Goal: Task Accomplishment & Management: Use online tool/utility

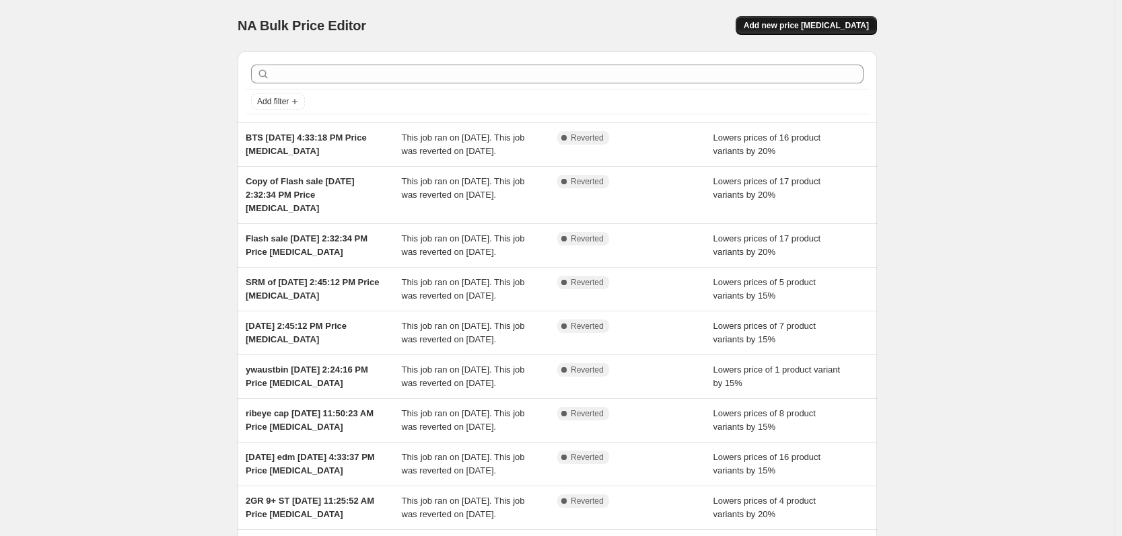
click at [851, 28] on span "Add new price [MEDICAL_DATA]" at bounding box center [806, 25] width 125 height 11
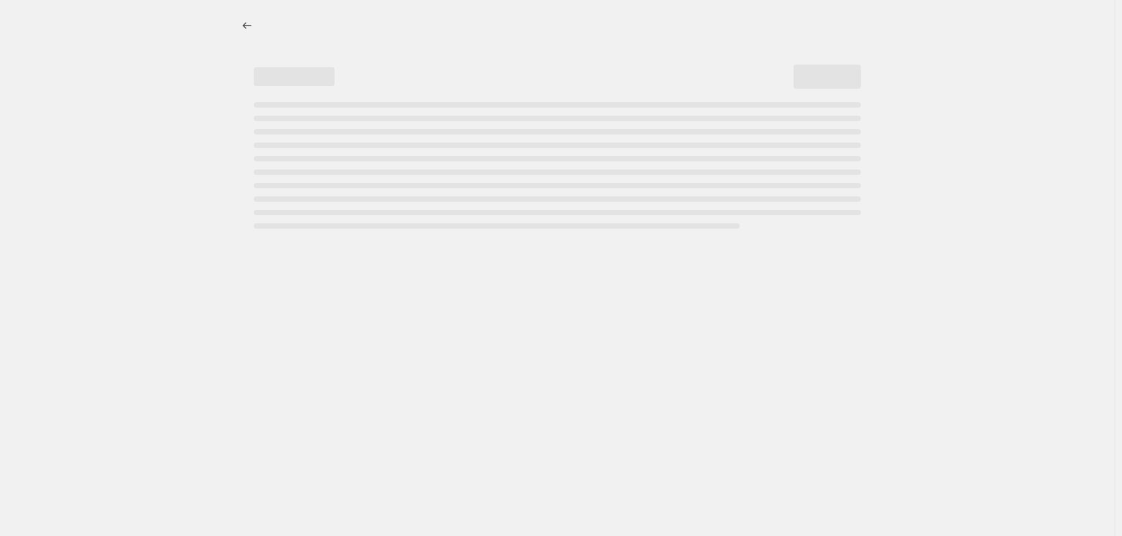
select select "percentage"
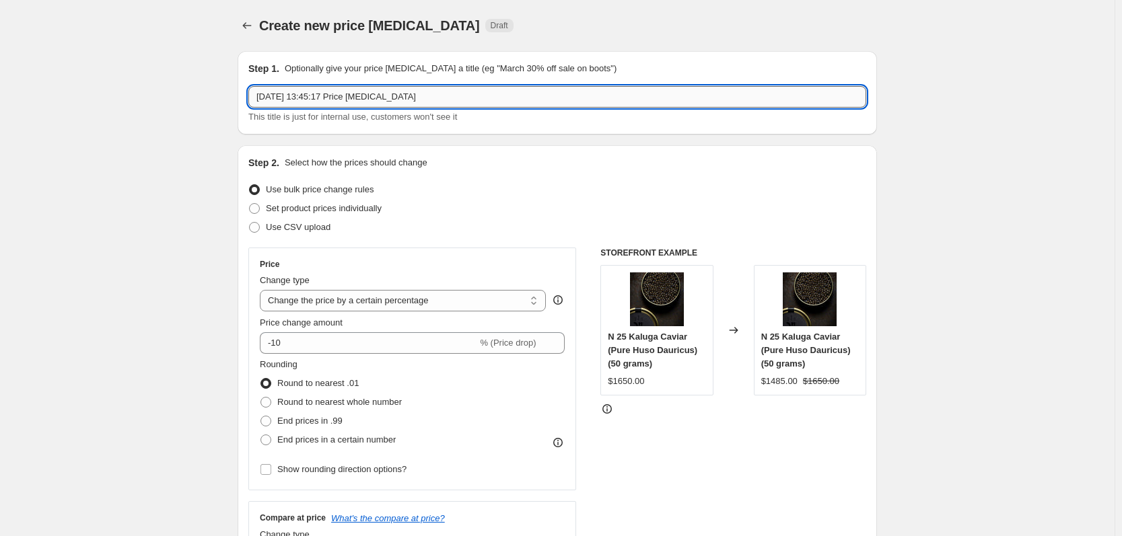
click at [263, 95] on input "17 Sept 2025, 13:45:17 Price change job" at bounding box center [557, 97] width 618 height 22
type input "typhoon sale 17 Sept 2025, 13:45:17 Price change job"
drag, startPoint x: 131, startPoint y: 155, endPoint x: 125, endPoint y: 147, distance: 9.6
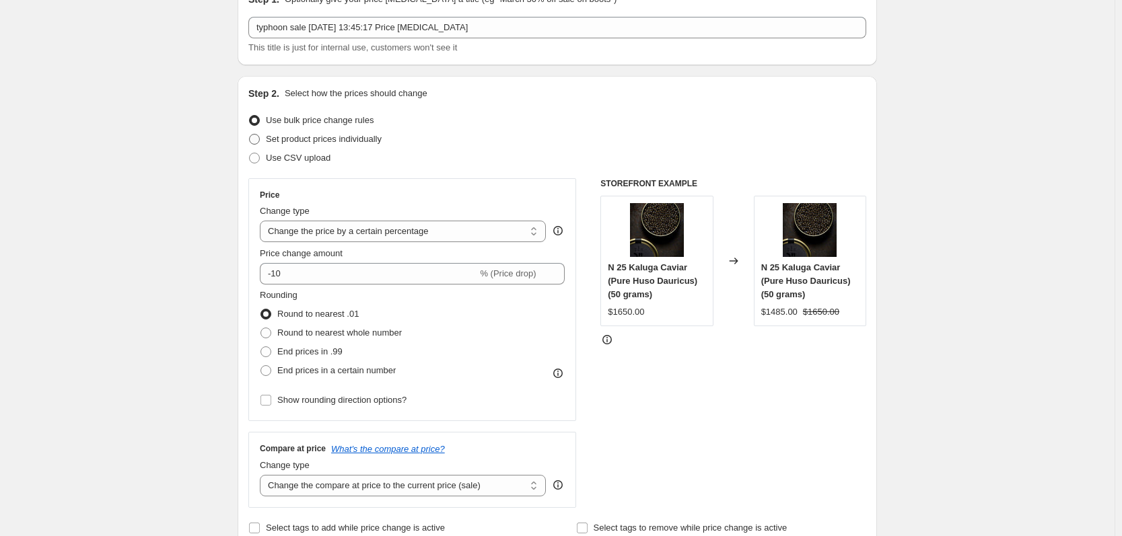
scroll to position [202, 0]
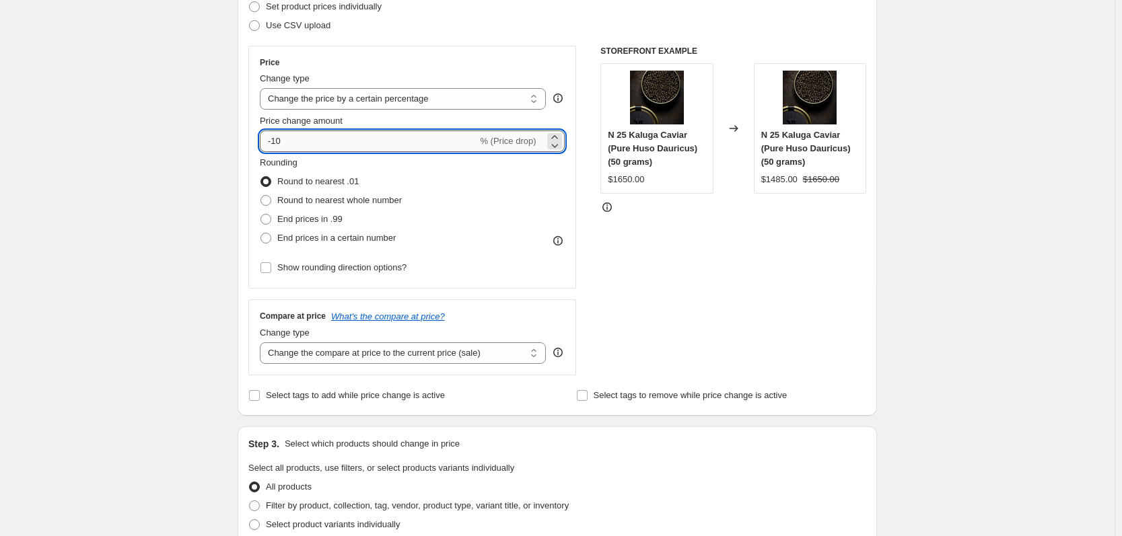
click at [345, 132] on input "-10" at bounding box center [368, 142] width 217 height 22
type input "-15"
click at [350, 205] on span "Round to nearest whole number" at bounding box center [339, 200] width 125 height 10
click at [261, 196] on input "Round to nearest whole number" at bounding box center [261, 195] width 1 height 1
radio input "true"
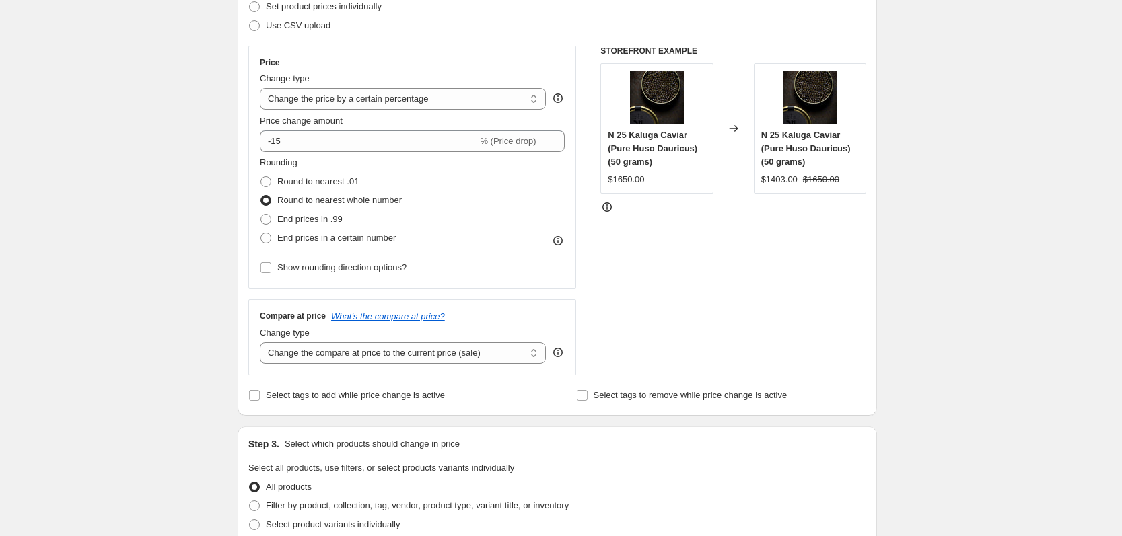
click at [174, 228] on div "Create new price change job. This page is ready Create new price change job Dra…" at bounding box center [557, 477] width 1115 height 1358
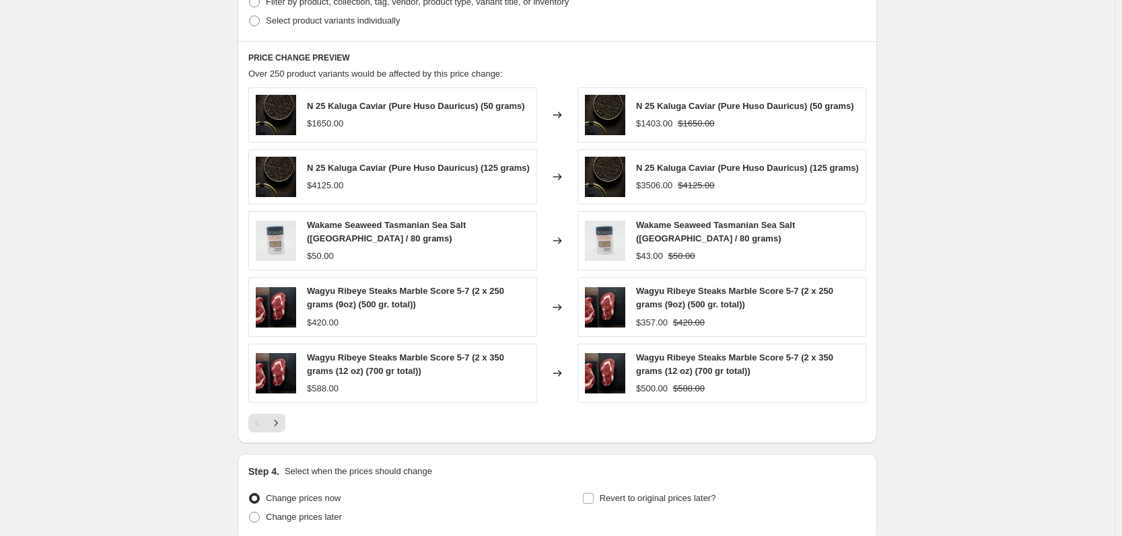
scroll to position [831, 0]
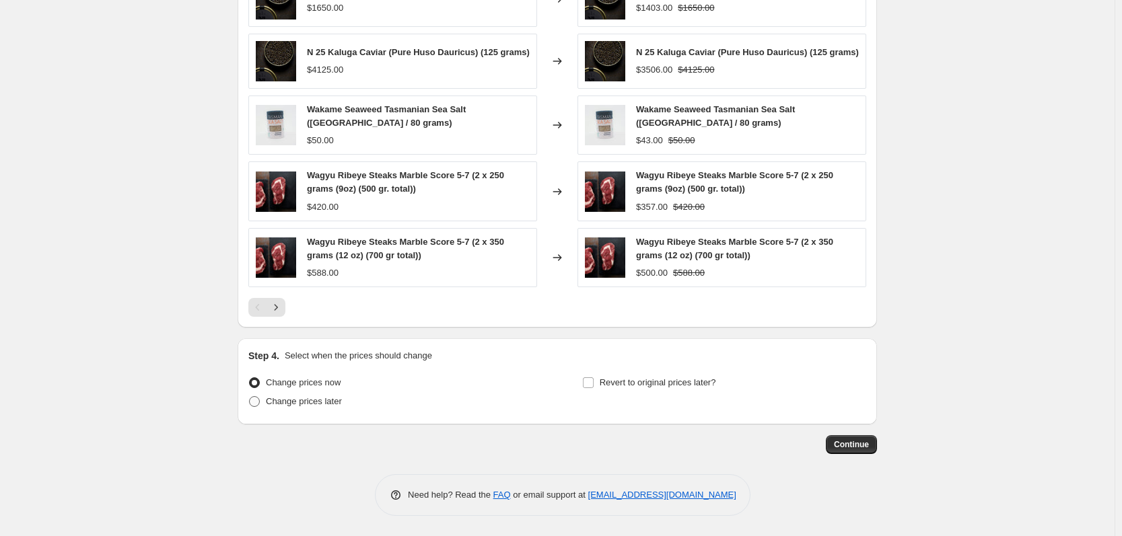
click at [305, 406] on span "Change prices later" at bounding box center [304, 401] width 76 height 10
click at [250, 397] on input "Change prices later" at bounding box center [249, 396] width 1 height 1
radio input "true"
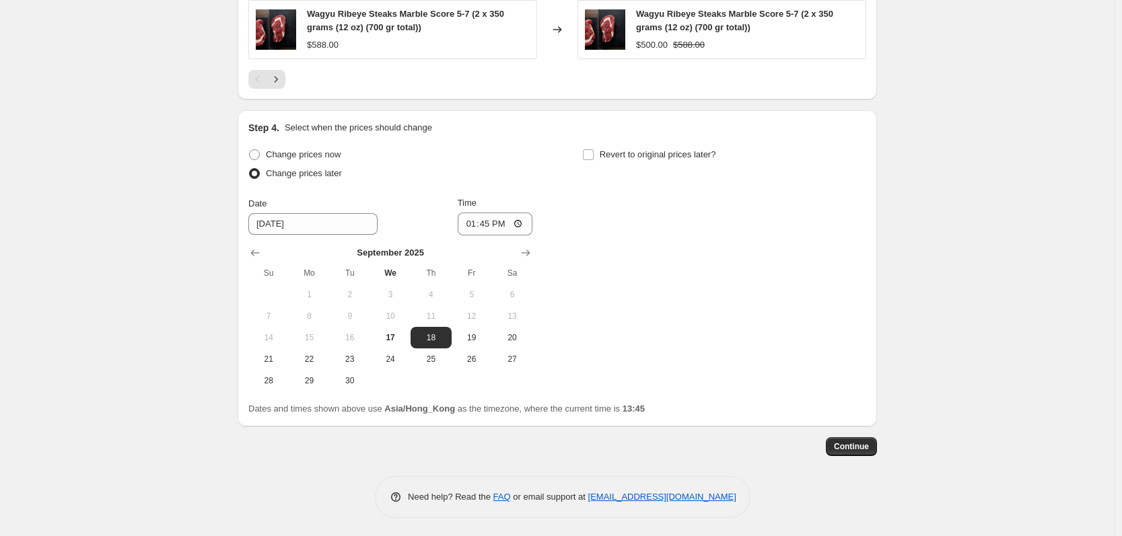
scroll to position [1061, 0]
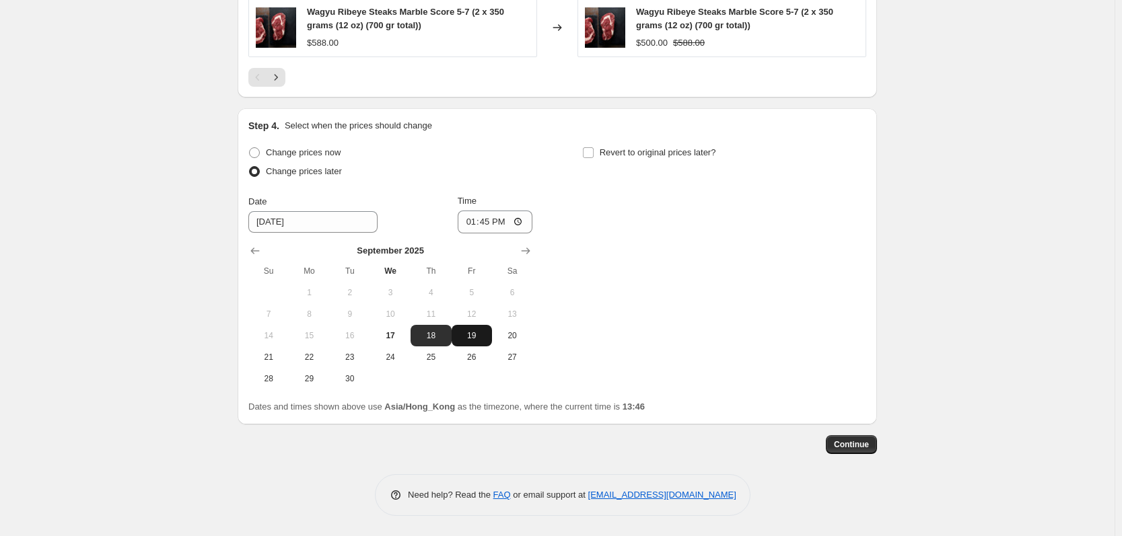
click at [485, 327] on button "19" at bounding box center [472, 336] width 40 height 22
type input "9/19/2025"
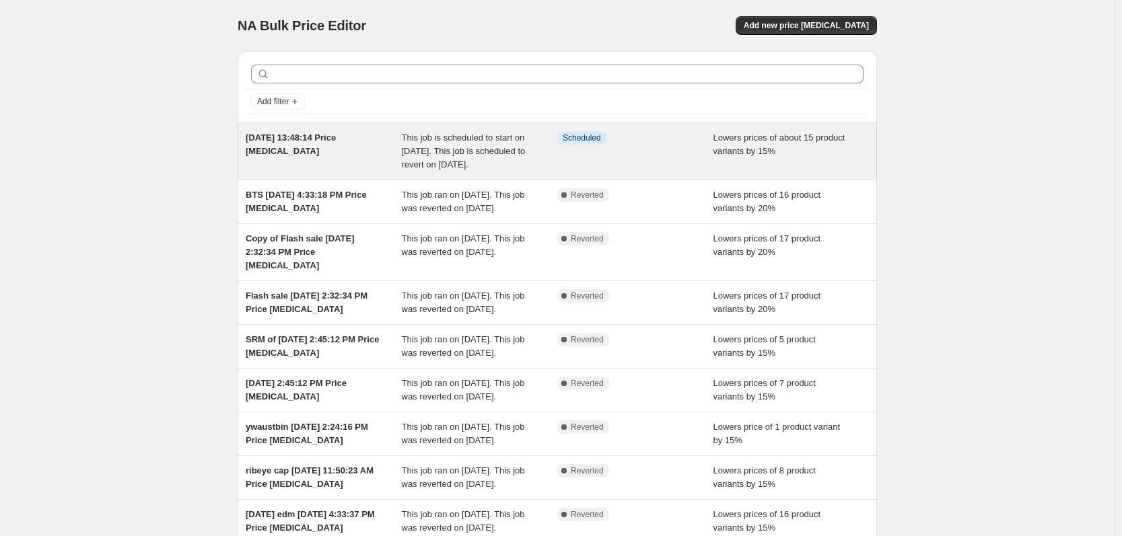
click at [411, 135] on span "This job is scheduled to start on [DATE]. This job is scheduled to revert on [D…" at bounding box center [464, 151] width 124 height 37
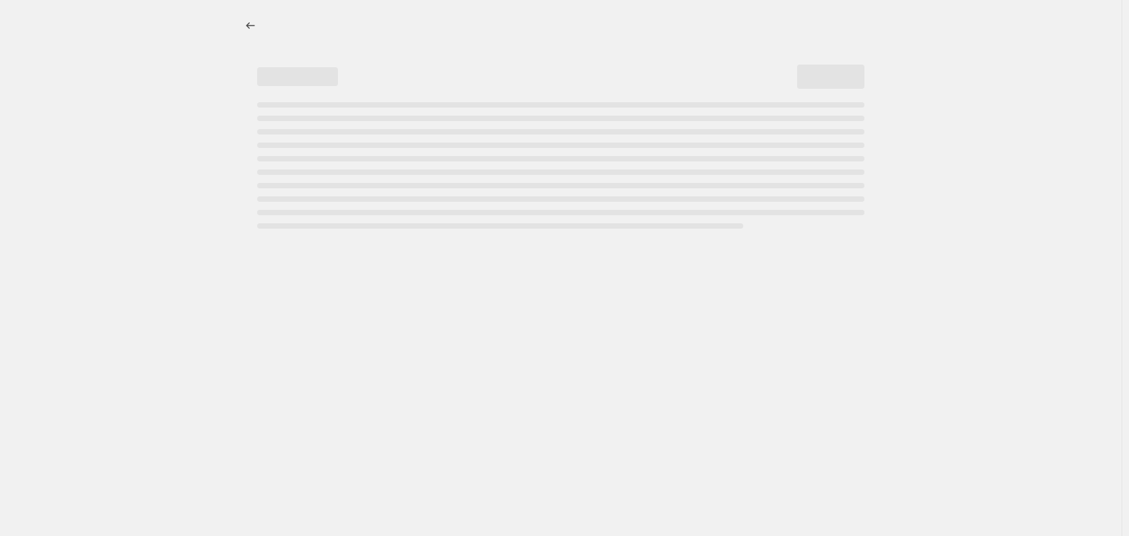
select select "percentage"
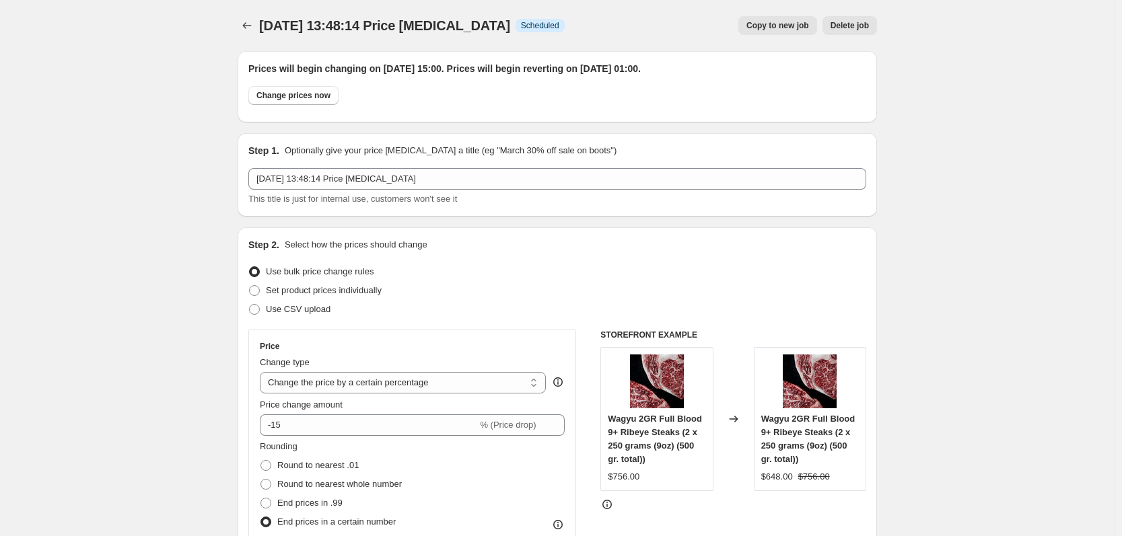
scroll to position [202, 0]
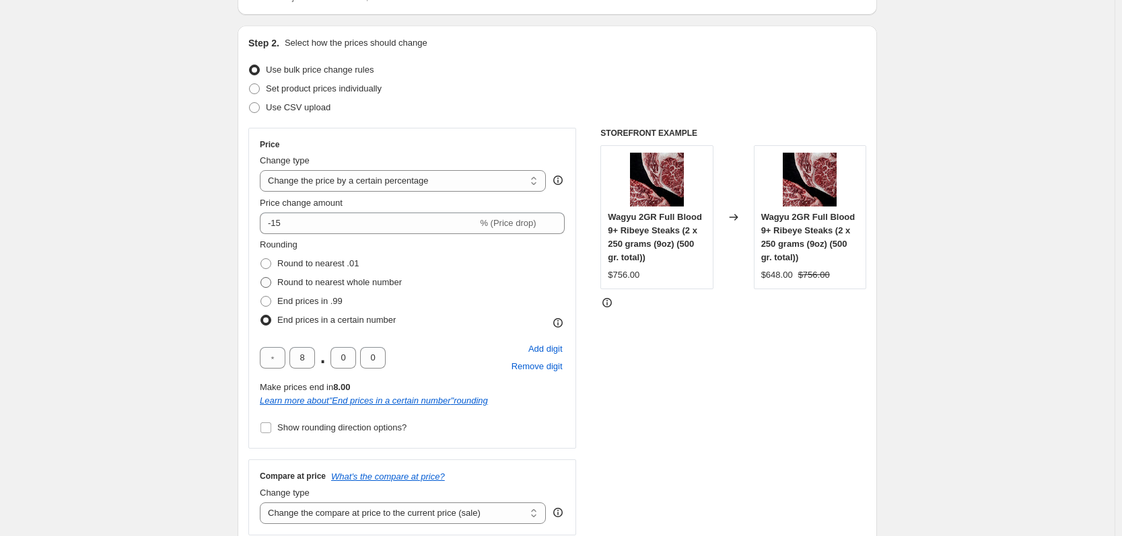
click at [283, 282] on span "Round to nearest whole number" at bounding box center [339, 282] width 125 height 10
click at [261, 278] on input "Round to nearest whole number" at bounding box center [261, 277] width 1 height 1
radio input "true"
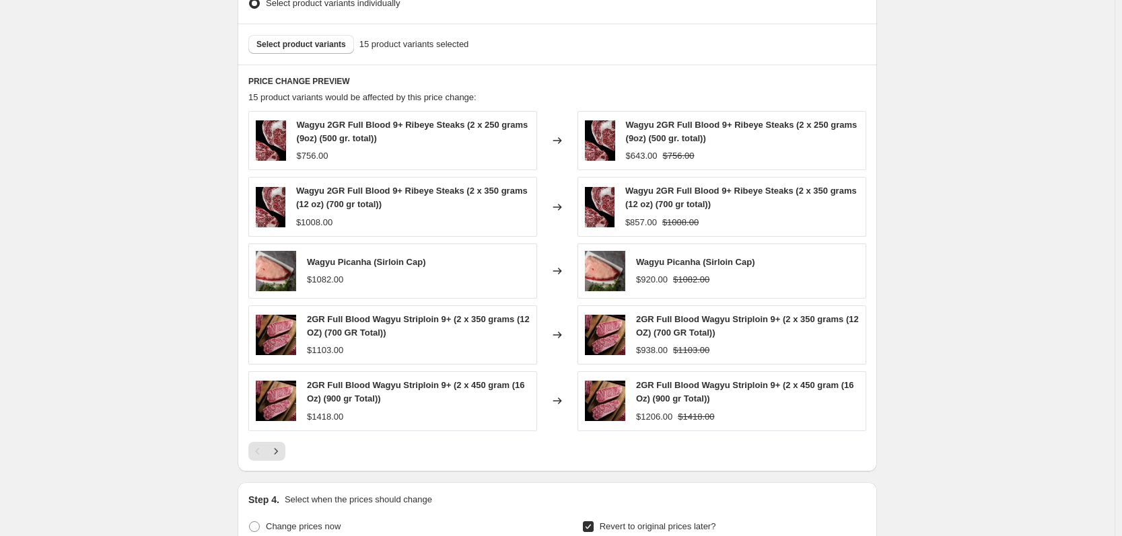
scroll to position [875, 0]
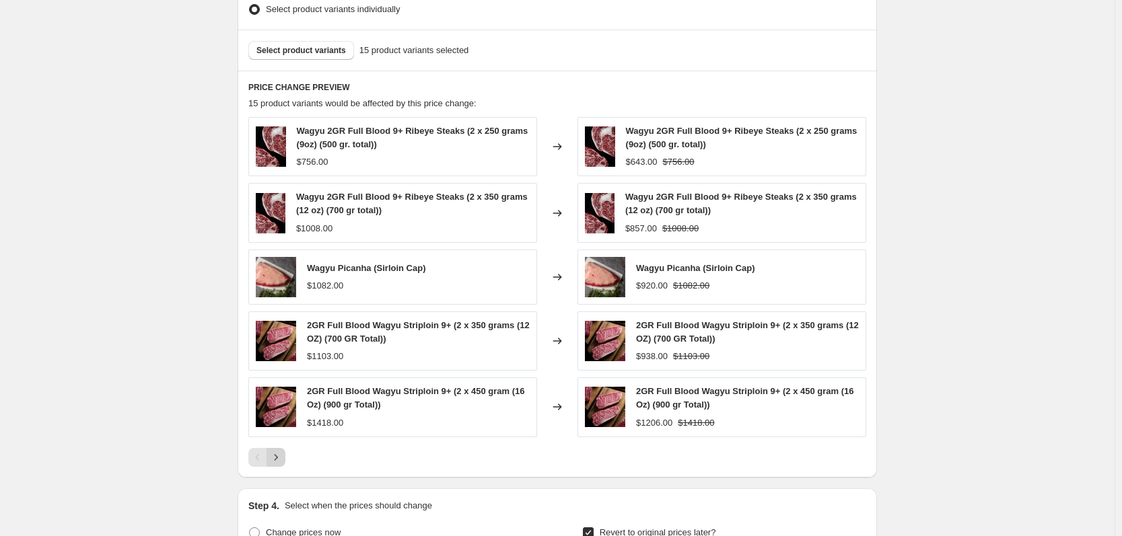
click at [279, 454] on icon "Next" at bounding box center [275, 457] width 13 height 13
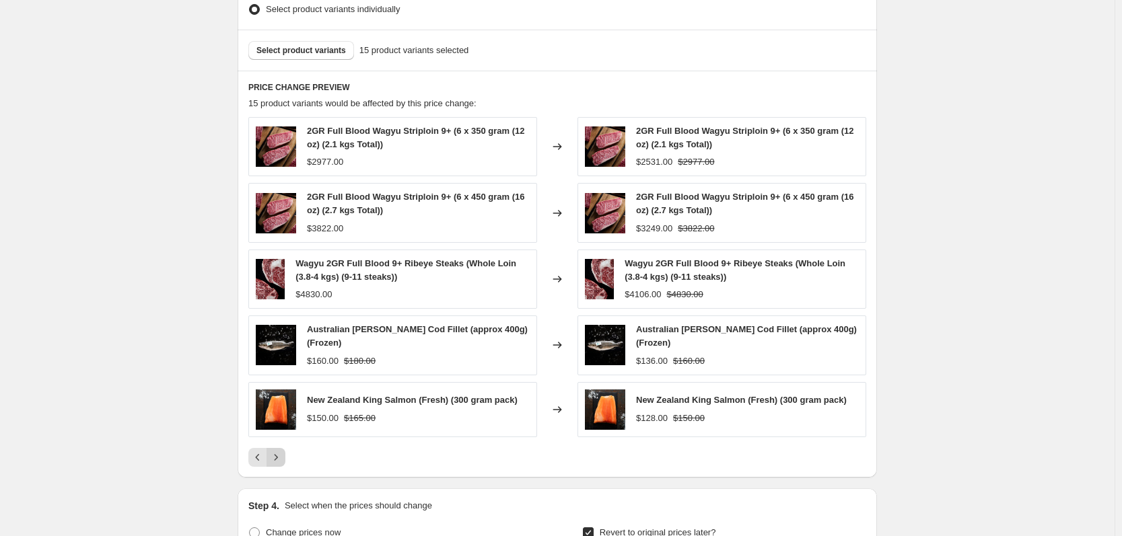
click at [285, 459] on button "Next" at bounding box center [276, 457] width 19 height 19
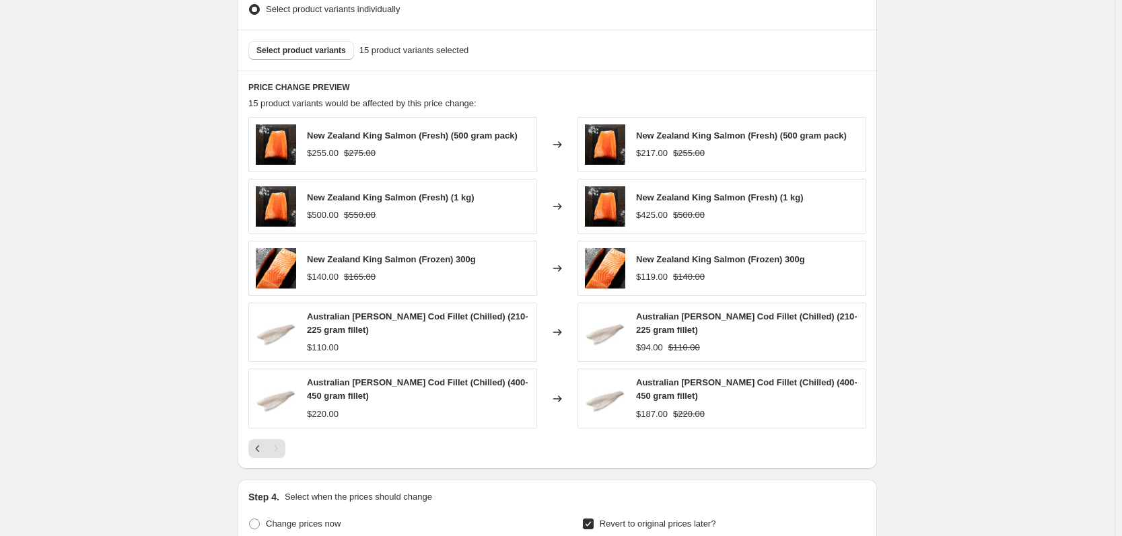
drag, startPoint x: 294, startPoint y: 5, endPoint x: 28, endPoint y: 118, distance: 289.6
click at [28, 118] on div "17 Sept 2025, 13:48:14 Price change job. This page is ready 17 Sept 2025, 13:48…" at bounding box center [557, 16] width 1115 height 1783
click at [263, 444] on icon "Previous" at bounding box center [257, 448] width 13 height 13
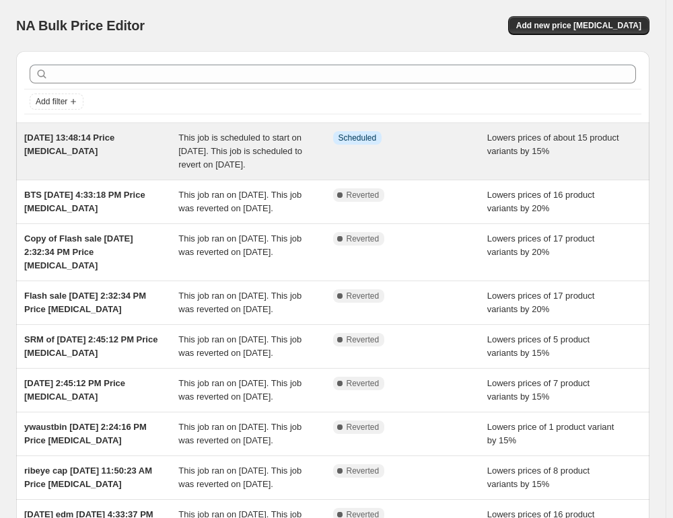
click at [184, 166] on span "This job is scheduled to start on [DATE]. This job is scheduled to revert on [D…" at bounding box center [240, 151] width 124 height 37
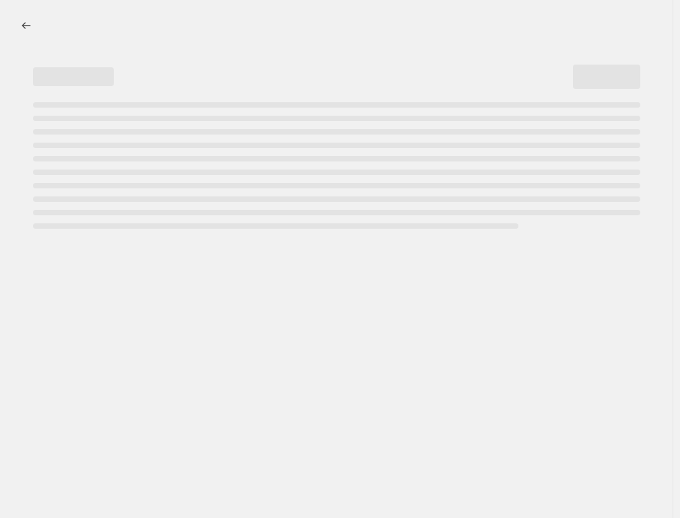
select select "percentage"
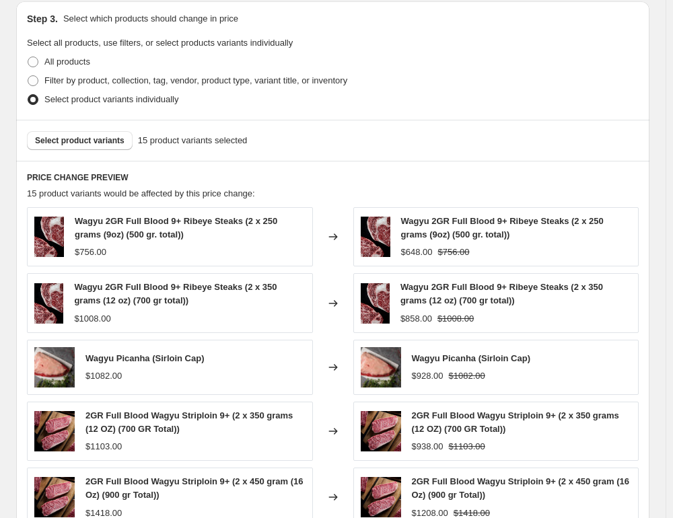
scroll to position [1077, 0]
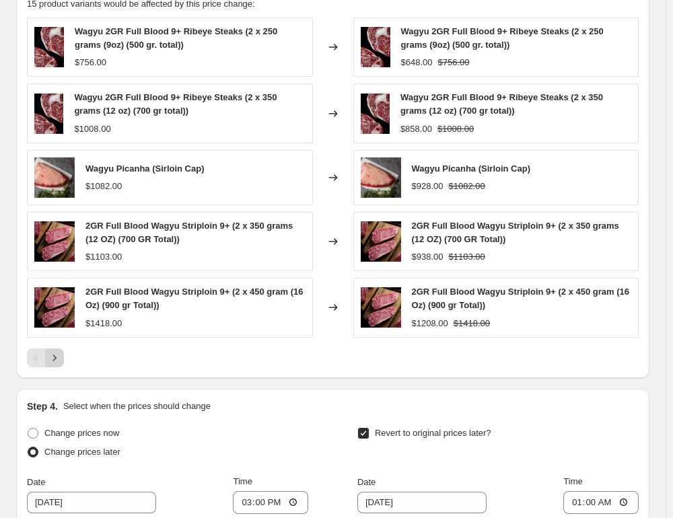
click at [55, 363] on icon "Next" at bounding box center [54, 357] width 13 height 13
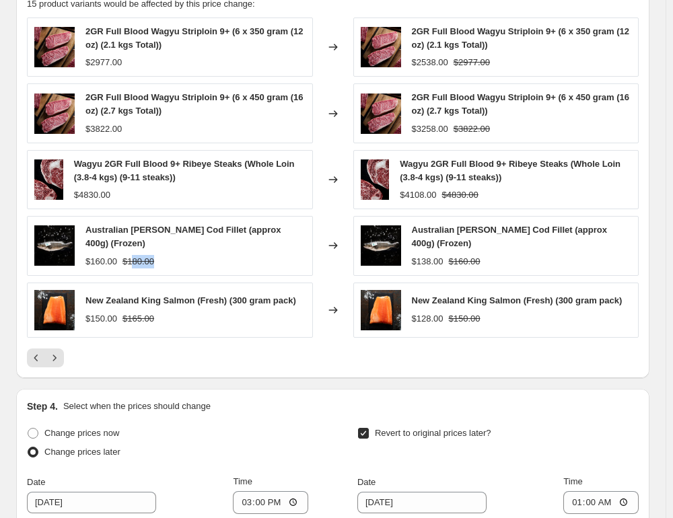
drag, startPoint x: 138, startPoint y: 264, endPoint x: 192, endPoint y: 265, distance: 53.9
click at [192, 265] on div "$160.00 $180.00" at bounding box center [195, 261] width 220 height 13
drag, startPoint x: 192, startPoint y: 265, endPoint x: 179, endPoint y: 265, distance: 12.8
click at [192, 265] on div "$160.00 $180.00" at bounding box center [195, 261] width 220 height 13
click at [171, 265] on div "$160.00 $180.00" at bounding box center [195, 261] width 220 height 13
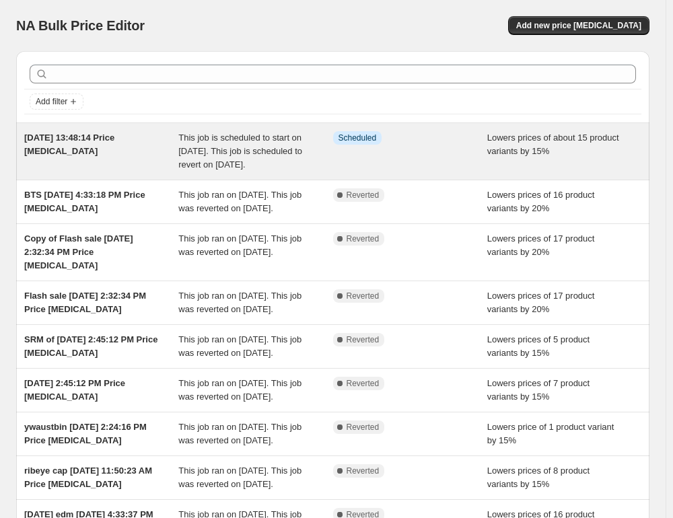
click at [55, 143] on div "[DATE] 13:48:14 Price [MEDICAL_DATA]" at bounding box center [101, 151] width 154 height 40
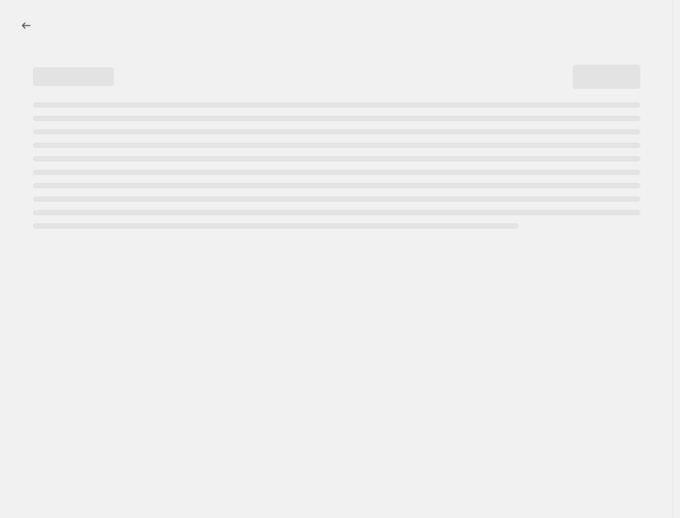
select select "percentage"
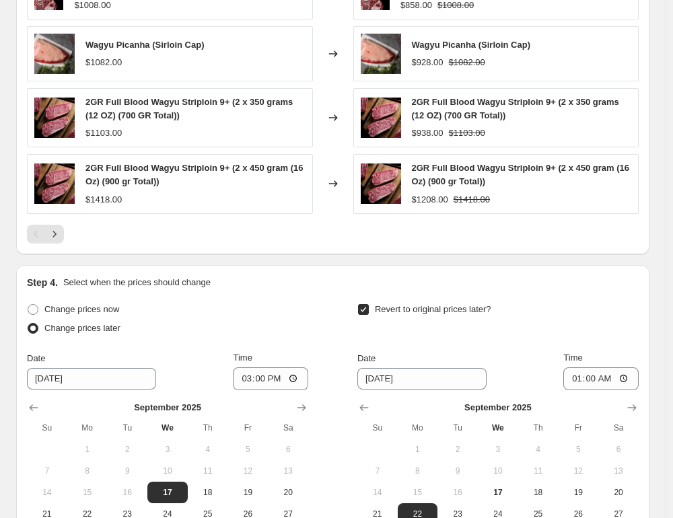
scroll to position [1212, 0]
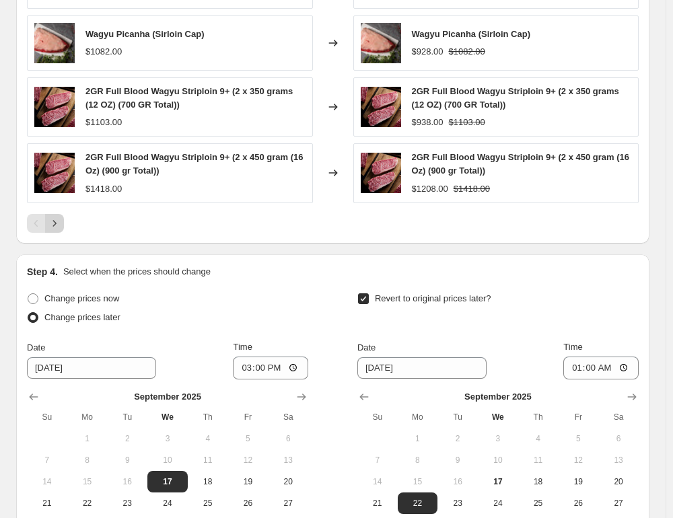
click at [50, 221] on icon "Next" at bounding box center [54, 223] width 13 height 13
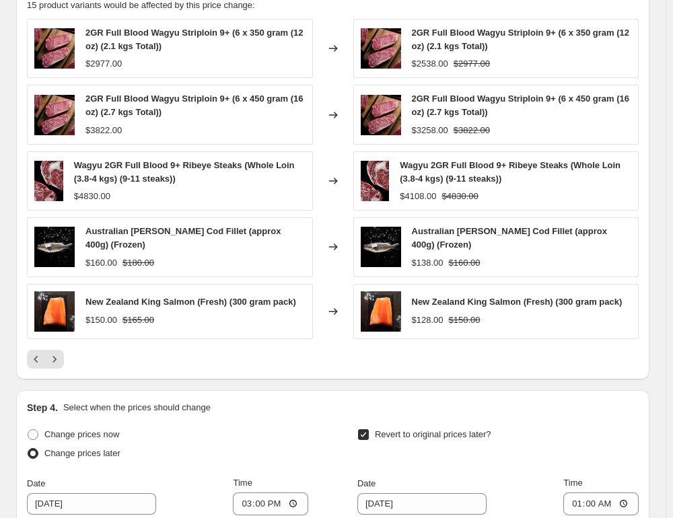
scroll to position [1077, 0]
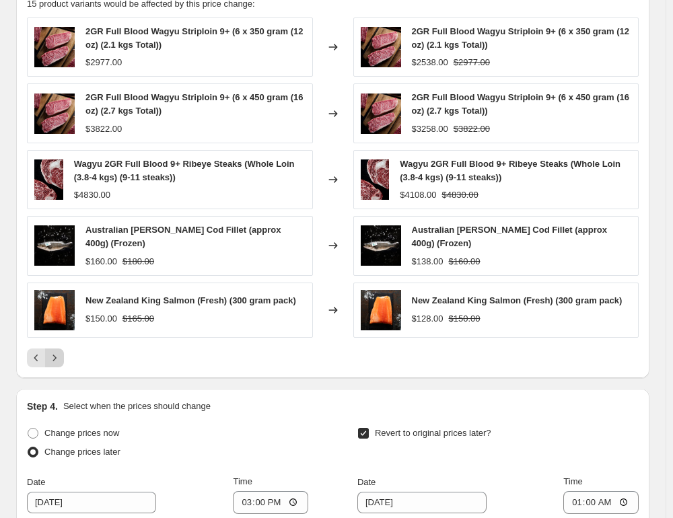
click at [58, 352] on icon "Next" at bounding box center [54, 357] width 13 height 13
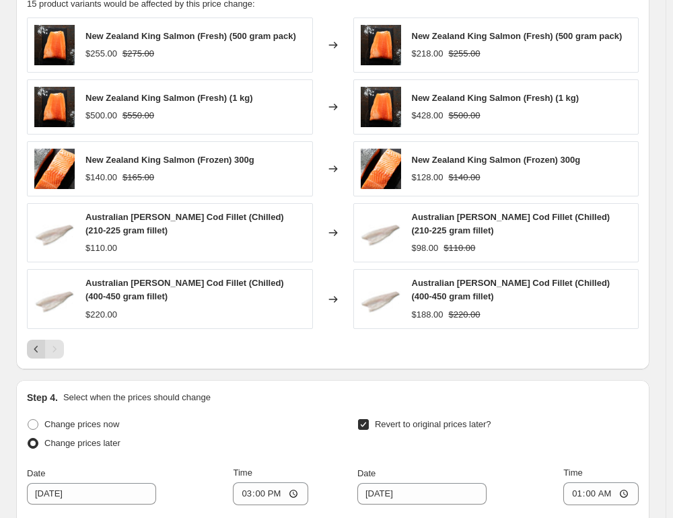
click at [41, 351] on icon "Previous" at bounding box center [36, 349] width 13 height 13
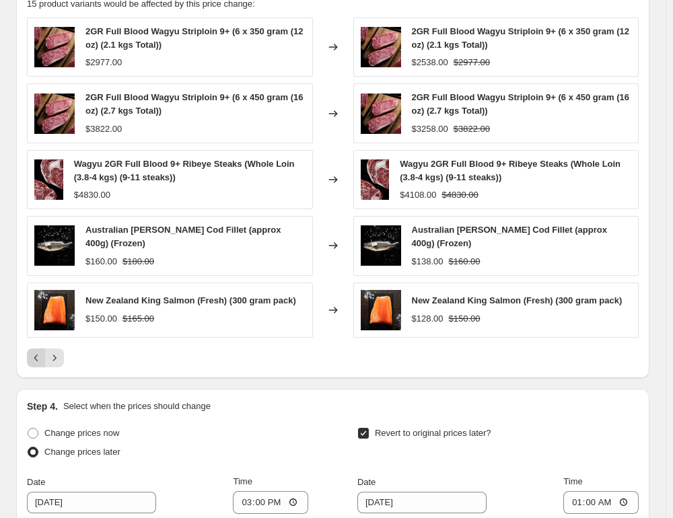
click at [39, 356] on icon "Previous" at bounding box center [36, 357] width 13 height 13
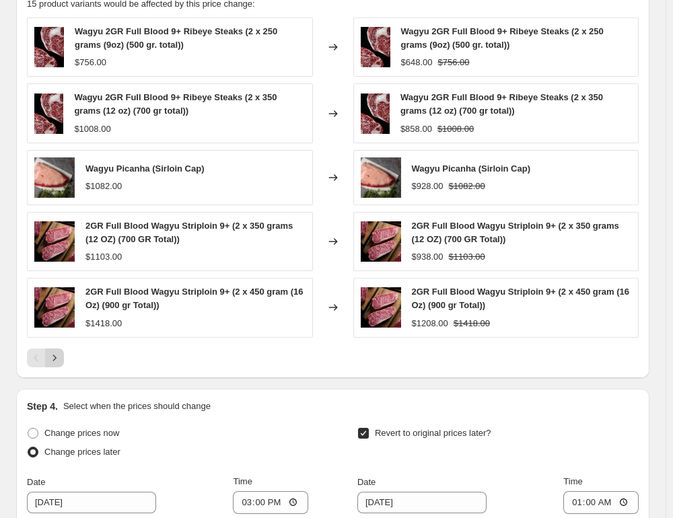
click at [56, 353] on icon "Next" at bounding box center [54, 357] width 13 height 13
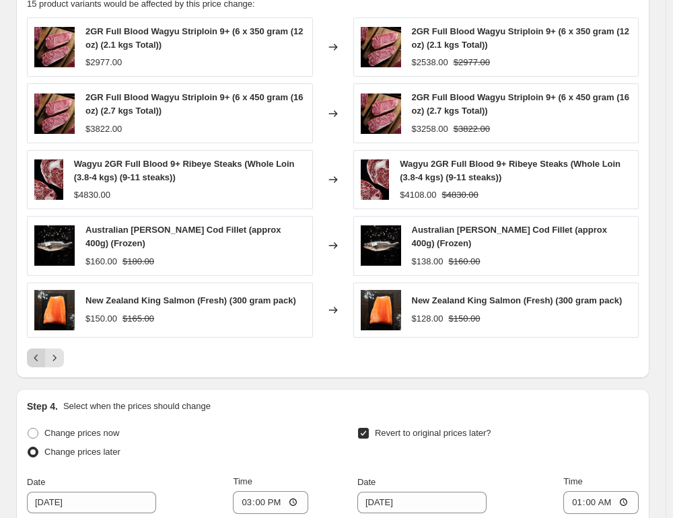
click at [42, 353] on icon "Previous" at bounding box center [36, 357] width 13 height 13
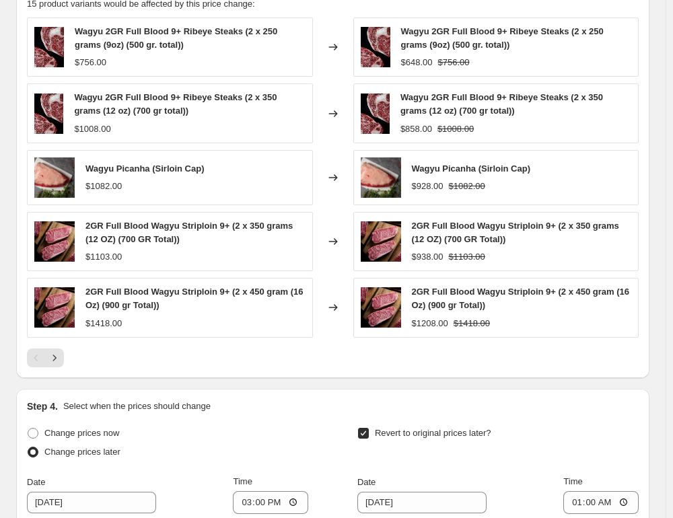
click at [273, 361] on div at bounding box center [333, 358] width 612 height 19
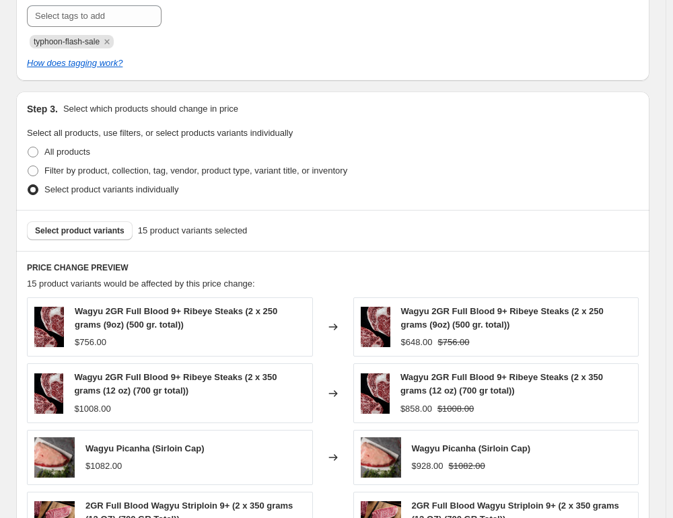
scroll to position [740, 0]
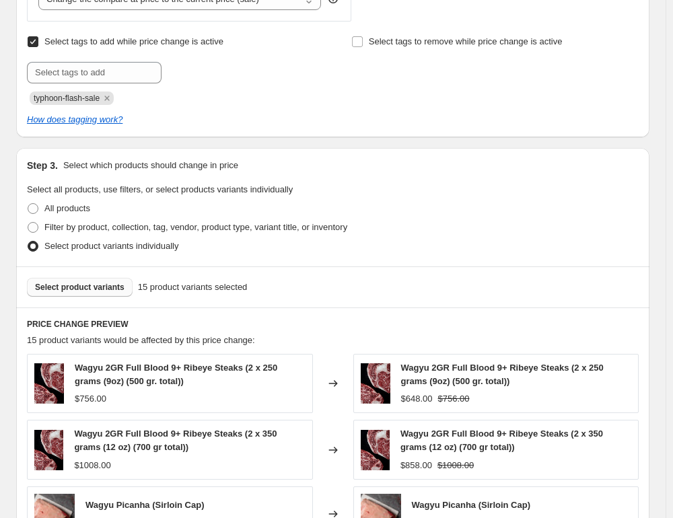
click at [88, 287] on span "Select product variants" at bounding box center [80, 287] width 90 height 11
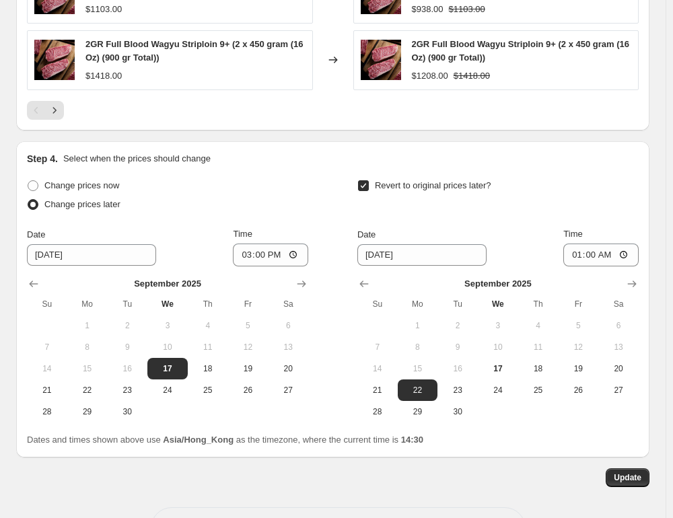
scroll to position [1376, 0]
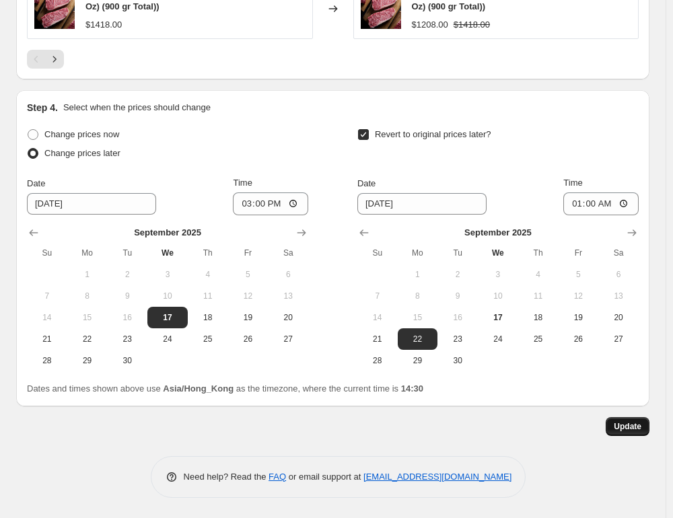
click at [642, 432] on button "Update" at bounding box center [628, 426] width 44 height 19
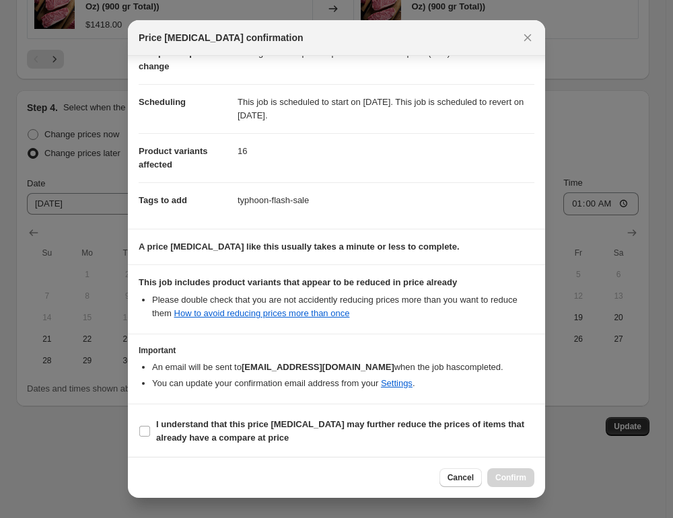
scroll to position [81, 0]
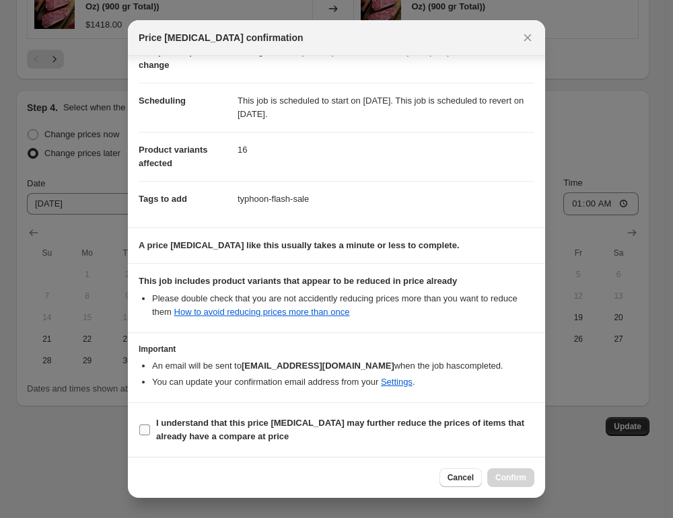
click at [155, 428] on label "I understand that this price [MEDICAL_DATA] may further reduce the prices of it…" at bounding box center [337, 430] width 396 height 32
click at [150, 428] on input "I understand that this price [MEDICAL_DATA] may further reduce the prices of it…" at bounding box center [144, 430] width 11 height 11
checkbox input "true"
click at [504, 476] on span "Confirm" at bounding box center [510, 478] width 31 height 11
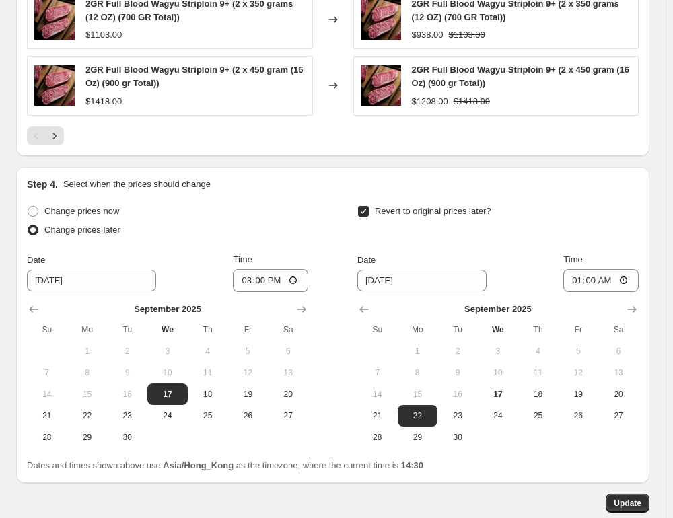
scroll to position [1279, 0]
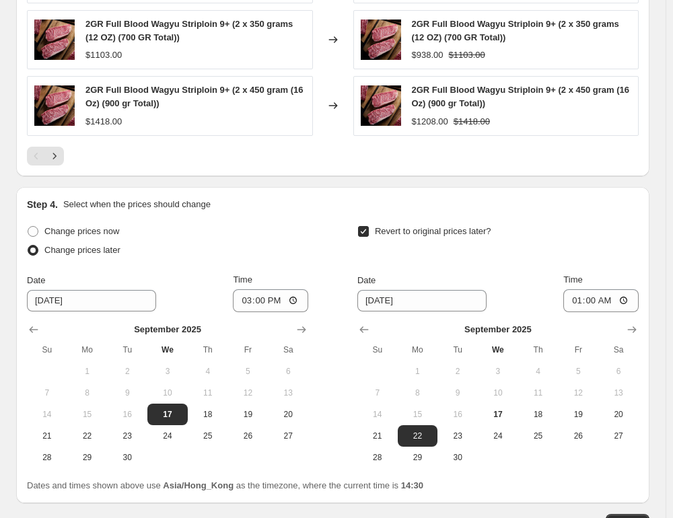
click at [56, 158] on icon "Next" at bounding box center [54, 155] width 13 height 13
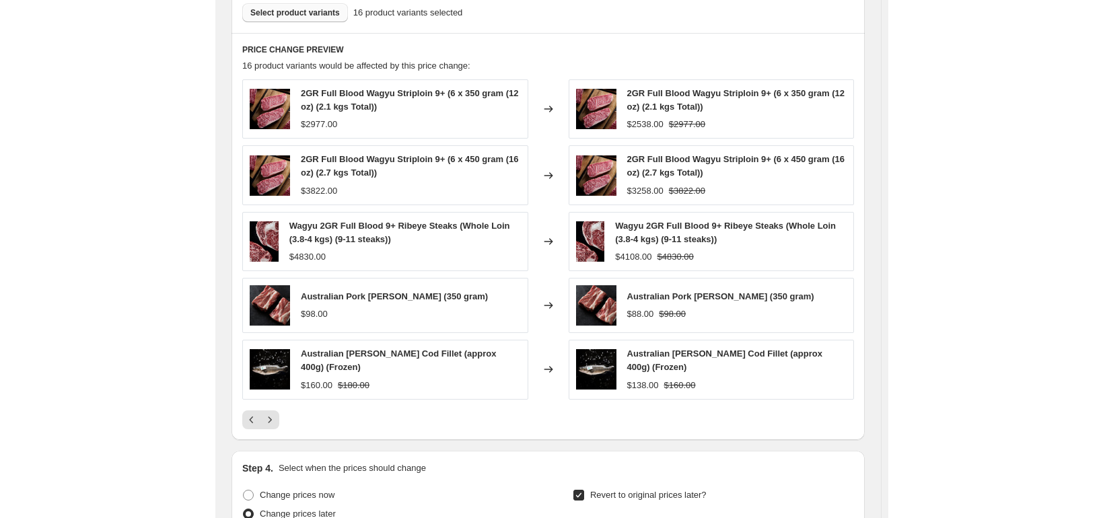
scroll to position [1010, 0]
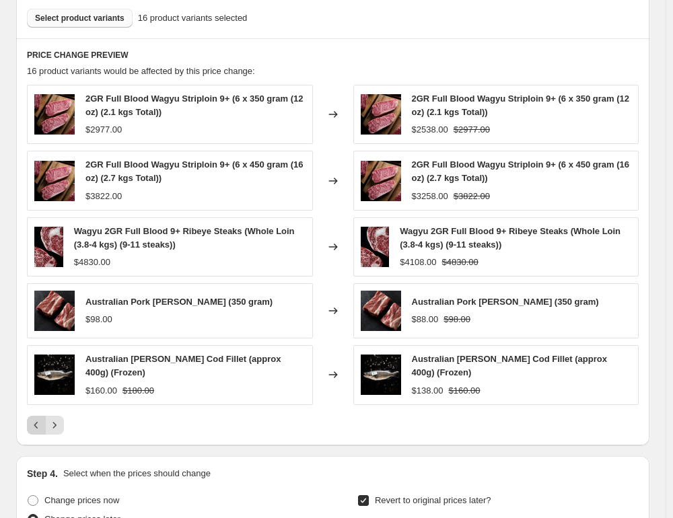
click at [32, 427] on icon "Previous" at bounding box center [36, 425] width 13 height 13
click at [32, 427] on div "PRICE CHANGE PREVIEW 16 product variants would be affected by this price change…" at bounding box center [332, 241] width 633 height 407
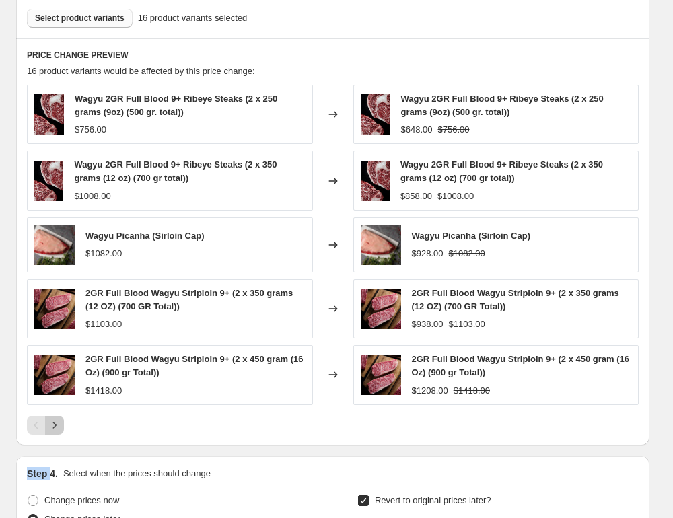
click at [63, 420] on button "Next" at bounding box center [54, 425] width 19 height 19
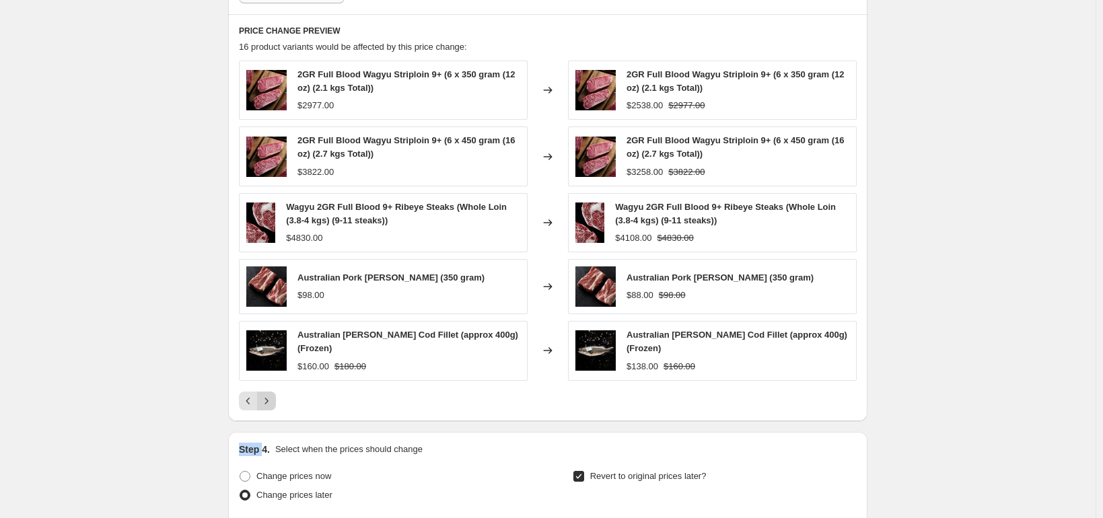
click at [267, 408] on button "Next" at bounding box center [266, 401] width 19 height 19
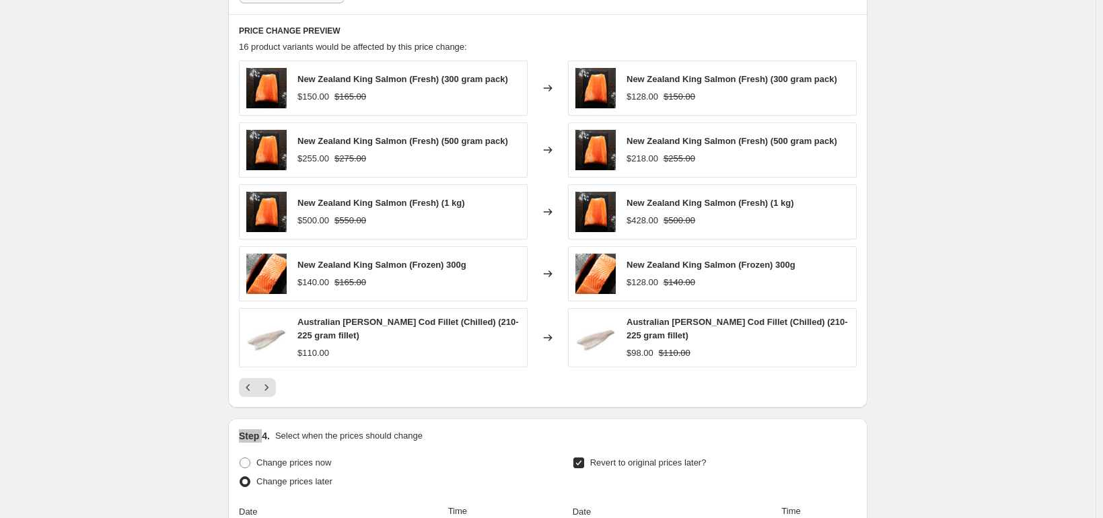
select select "percentage"
